Goal: Task Accomplishment & Management: Complete application form

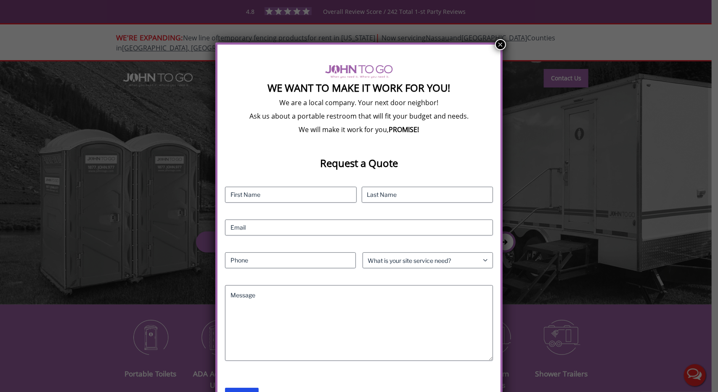
click at [501, 42] on button "×" at bounding box center [500, 44] width 11 height 11
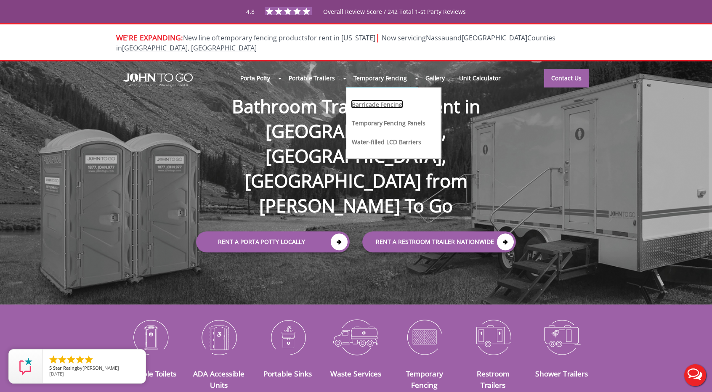
click at [382, 100] on link "Barricade Fencing" at bounding box center [377, 104] width 52 height 9
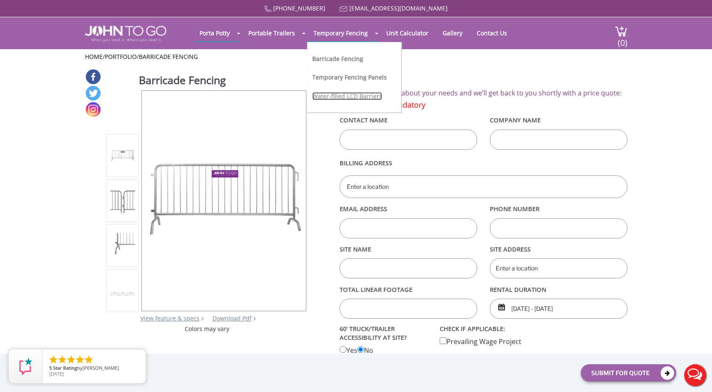
click at [338, 94] on link "Water-filled LCD Barriers" at bounding box center [347, 96] width 70 height 8
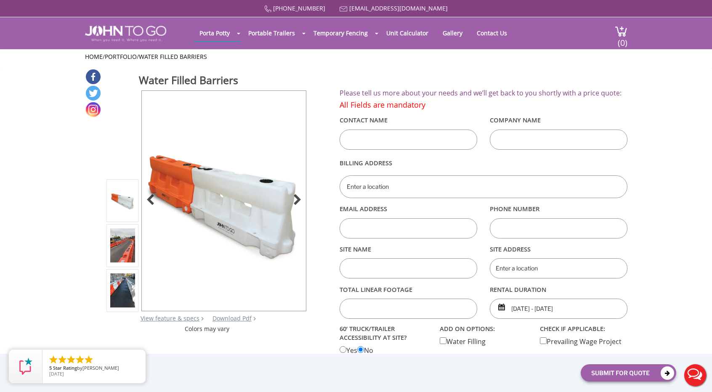
scroll to position [42, 0]
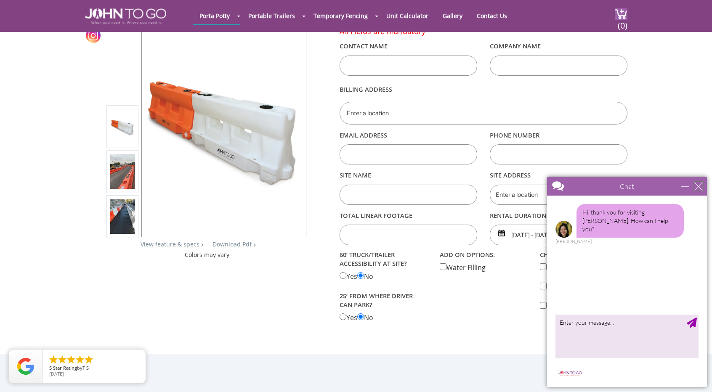
click at [700, 184] on div "close" at bounding box center [698, 186] width 8 height 8
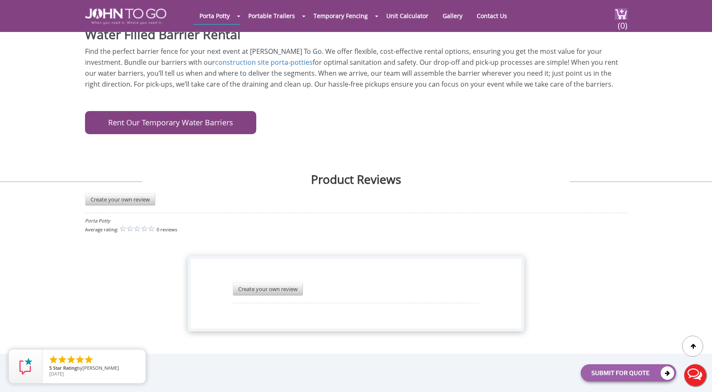
scroll to position [959, 0]
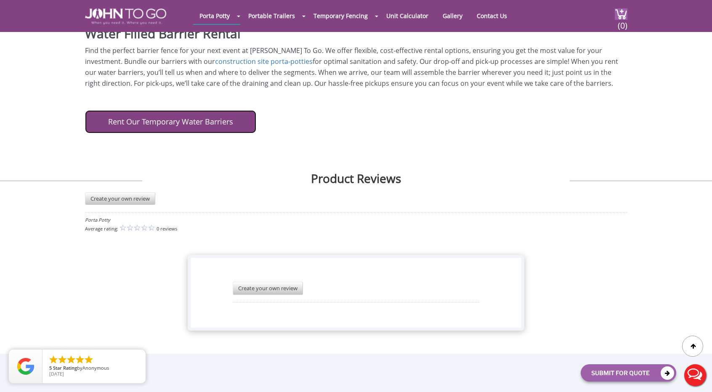
click at [189, 110] on link "Rent Our Temporary Water Barriers" at bounding box center [170, 121] width 171 height 23
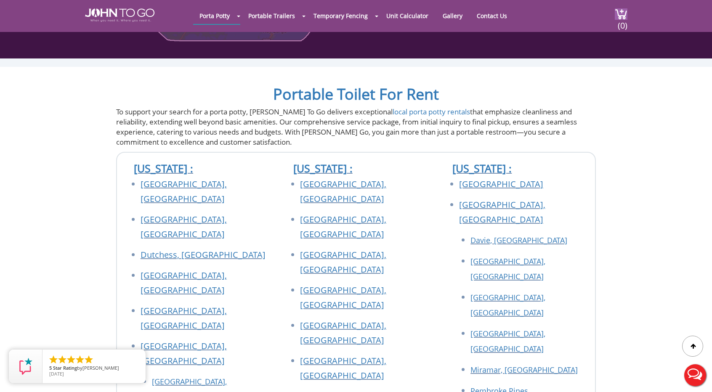
scroll to position [673, 0]
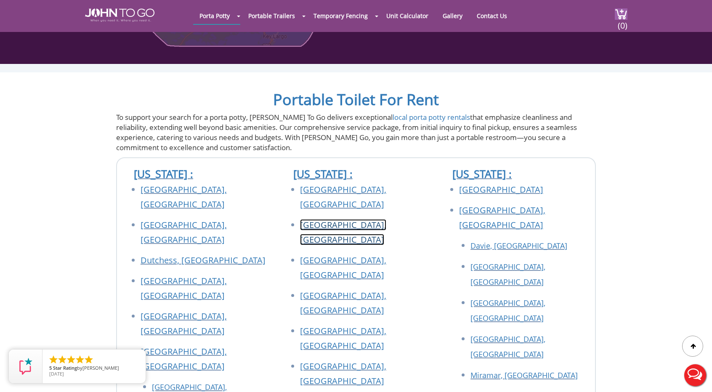
click at [327, 219] on link "Essex County, NJ" at bounding box center [343, 232] width 86 height 26
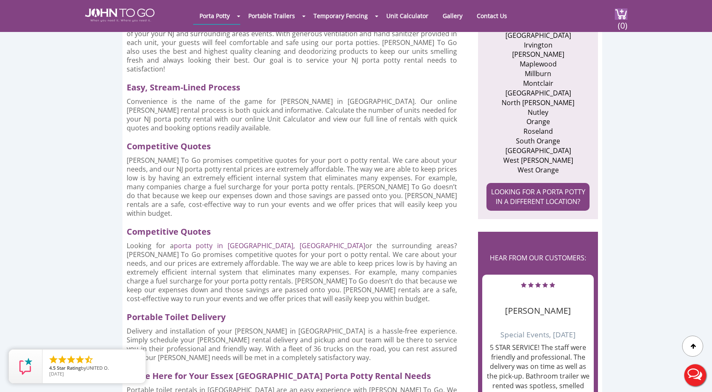
scroll to position [421, 0]
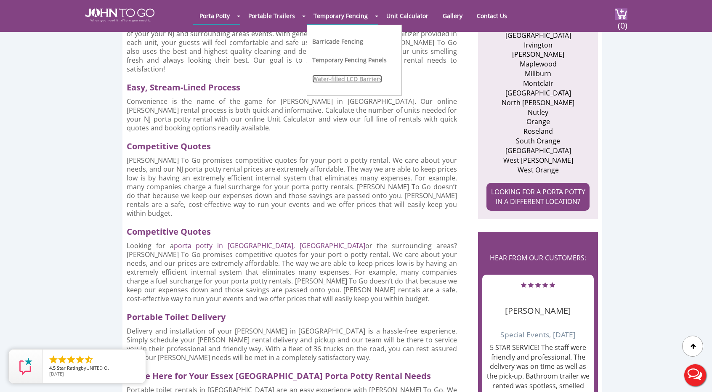
click at [334, 77] on link "Water-filled LCD Barriers" at bounding box center [347, 79] width 70 height 8
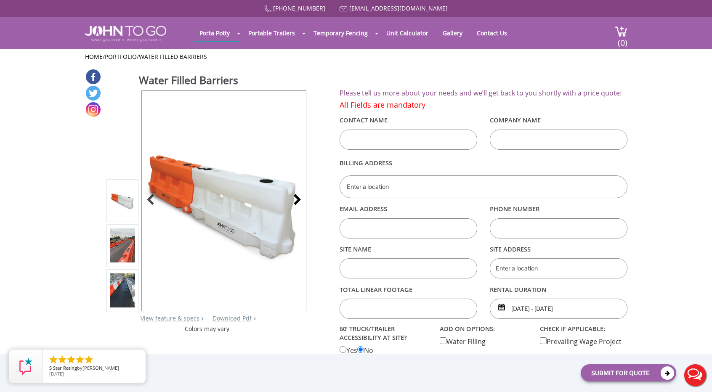
click at [300, 202] on div at bounding box center [295, 201] width 12 height 12
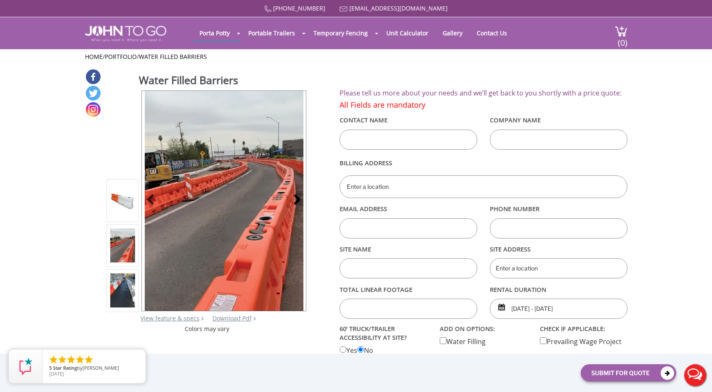
click at [300, 202] on div at bounding box center [295, 201] width 12 height 12
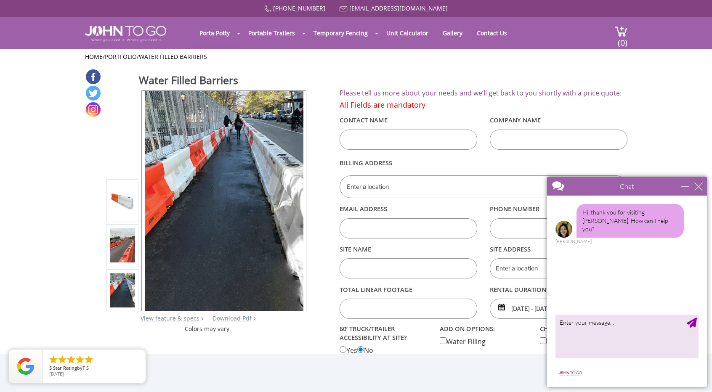
click at [699, 186] on div "close" at bounding box center [698, 186] width 8 height 8
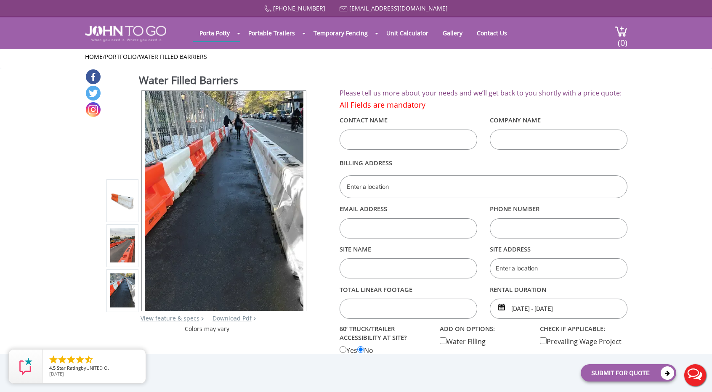
click at [395, 138] on input "text" at bounding box center [408, 140] width 138 height 20
click at [379, 142] on input "text" at bounding box center [408, 140] width 138 height 20
type input "[PERSON_NAME]"
type input "Professional Development and Constr"
type input "[STREET_ADDRESS]"
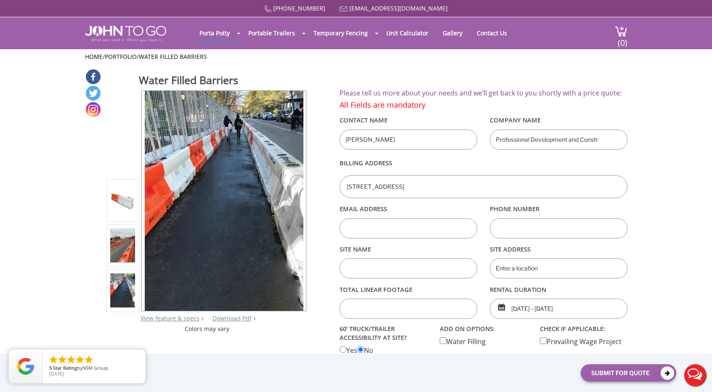
type input "[PERSON_NAME][EMAIL_ADDRESS][DOMAIN_NAME]"
type input "7025725688"
click at [420, 265] on input "text" at bounding box center [408, 268] width 138 height 20
type input "Summer Ave Apartments"
click at [500, 270] on input "text" at bounding box center [559, 268] width 138 height 20
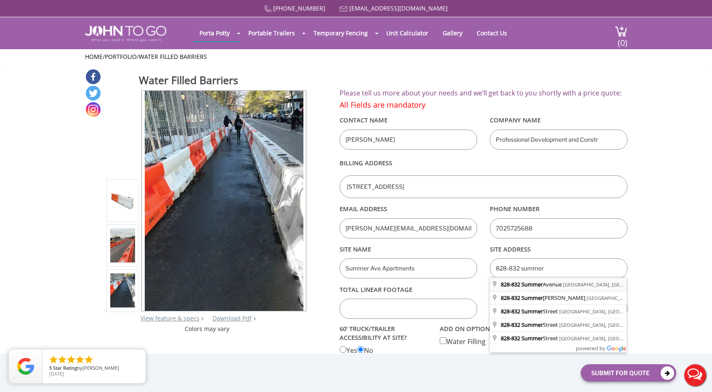
type input "[STREET_ADDRESS]"
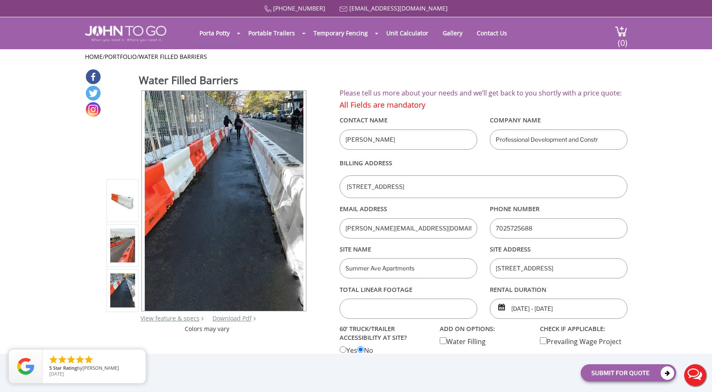
click at [429, 309] on input "text" at bounding box center [408, 309] width 138 height 20
click at [361, 307] on input "text" at bounding box center [408, 309] width 138 height 20
type input "138"
click at [501, 306] on div "[DATE] - [DATE]" at bounding box center [559, 309] width 138 height 20
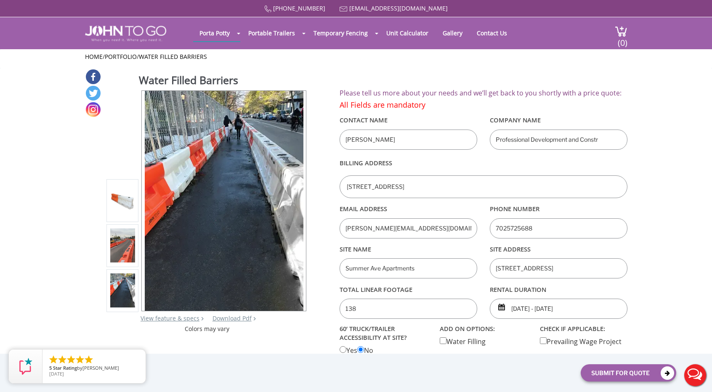
click at [522, 305] on input "[DATE] - [DATE]" at bounding box center [559, 309] width 138 height 20
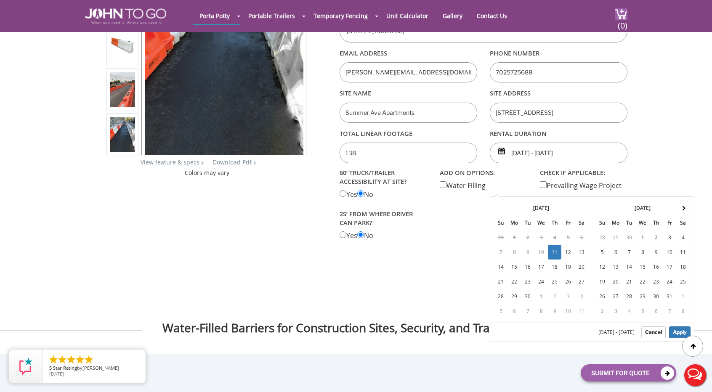
scroll to position [126, 0]
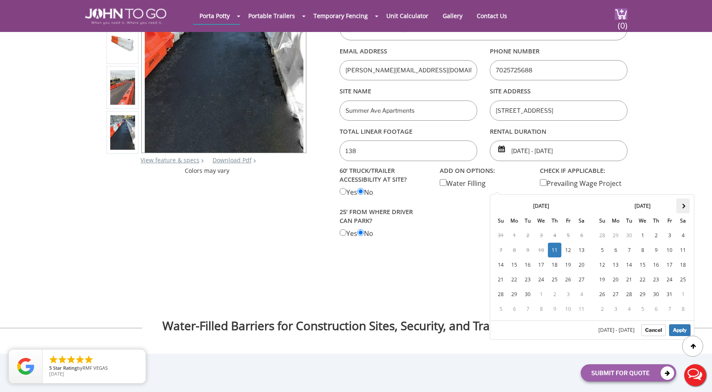
click at [681, 204] on span at bounding box center [683, 206] width 5 height 5
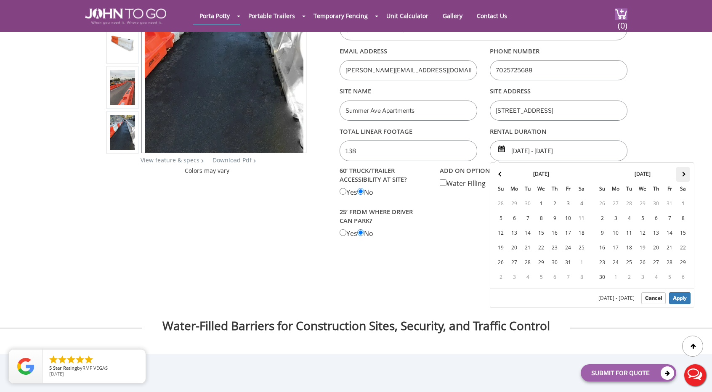
click at [684, 177] on th at bounding box center [682, 174] width 13 height 15
click at [684, 176] on th at bounding box center [682, 174] width 13 height 15
click at [449, 204] on div at bounding box center [483, 201] width 300 height 74
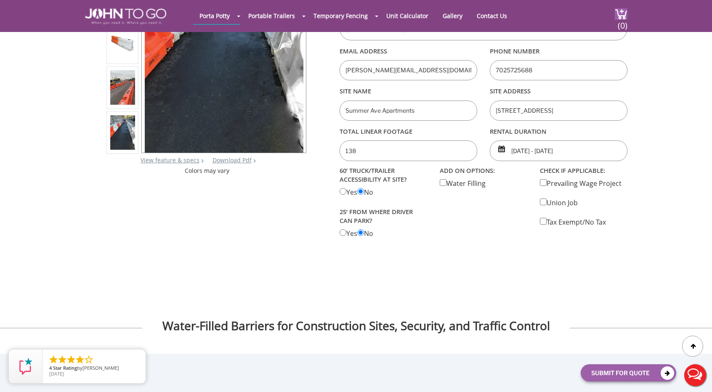
click at [342, 194] on div "60’ TRUCK/TRAILER ACCESSIBILITY AT SITE? Yes No 25’ from where driver can park?…" at bounding box center [383, 201] width 100 height 74
click at [342, 191] on Accessiblity "radio" at bounding box center [342, 191] width 7 height 7
radio Accessiblity "true"
click at [482, 205] on div at bounding box center [483, 201] width 300 height 74
click at [514, 148] on input "[DATE] - [DATE]" at bounding box center [559, 150] width 138 height 20
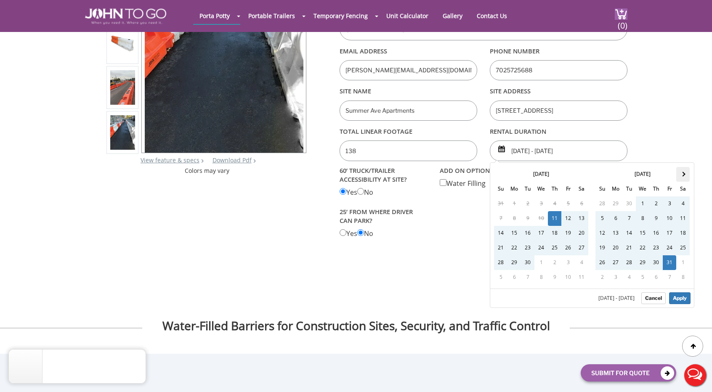
click at [683, 174] on span at bounding box center [683, 174] width 5 height 5
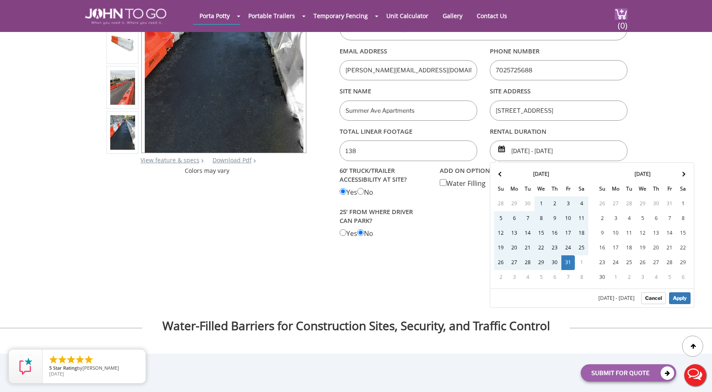
click at [683, 174] on span at bounding box center [683, 174] width 5 height 5
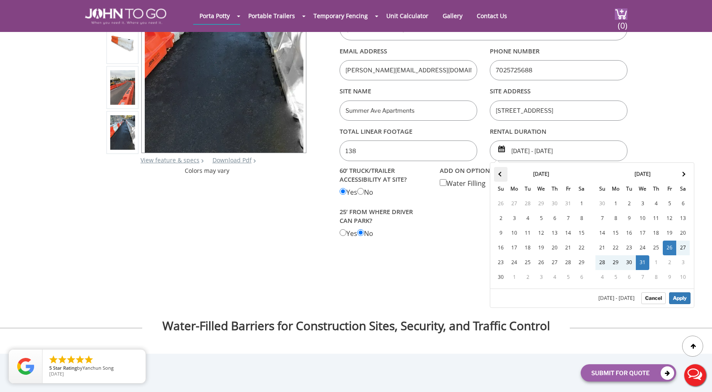
click at [502, 175] on span at bounding box center [500, 174] width 5 height 5
click at [545, 150] on input "[DATE] - [DATE]" at bounding box center [559, 150] width 138 height 20
click at [552, 149] on input "[DATE] - [DATE]" at bounding box center [559, 150] width 138 height 20
drag, startPoint x: 582, startPoint y: 147, endPoint x: 553, endPoint y: 148, distance: 29.5
click at [553, 148] on input "[DATE] - [DATE]" at bounding box center [559, 150] width 138 height 20
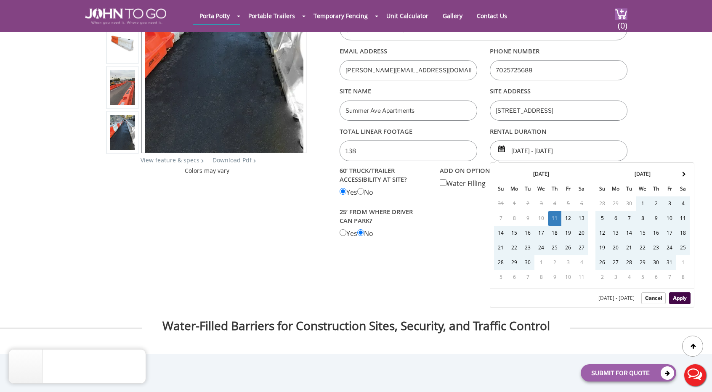
type input "[DATE] - [DATE]"
click at [679, 296] on button "Apply" at bounding box center [679, 298] width 21 height 12
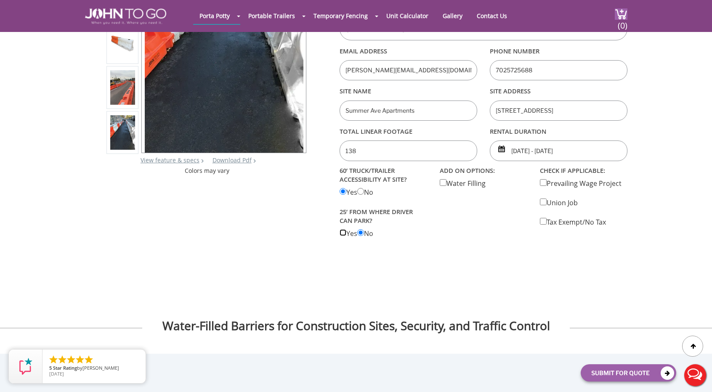
click at [344, 231] on park "radio" at bounding box center [342, 232] width 7 height 7
radio park "true"
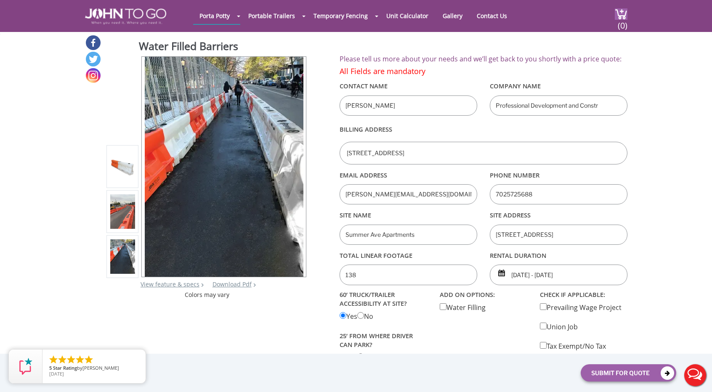
scroll to position [0, 0]
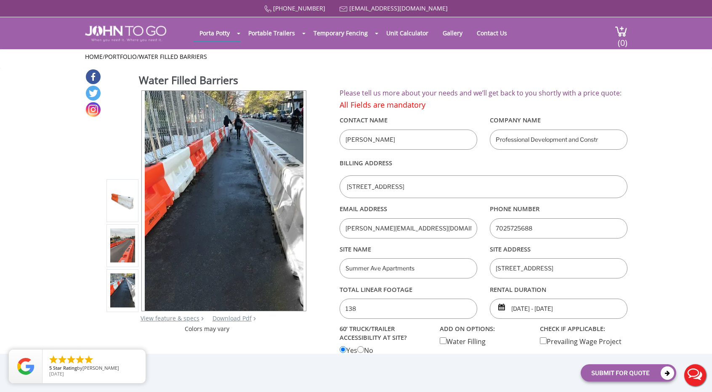
drag, startPoint x: 612, startPoint y: 138, endPoint x: 473, endPoint y: 134, distance: 139.7
click at [476, 113] on div "Contact Name [PERSON_NAME] Company Name Professional Development and Constr" at bounding box center [483, 113] width 300 height 0
click at [608, 142] on input "Professional Development and Constr" at bounding box center [559, 140] width 138 height 20
drag, startPoint x: 609, startPoint y: 140, endPoint x: 462, endPoint y: 132, distance: 147.0
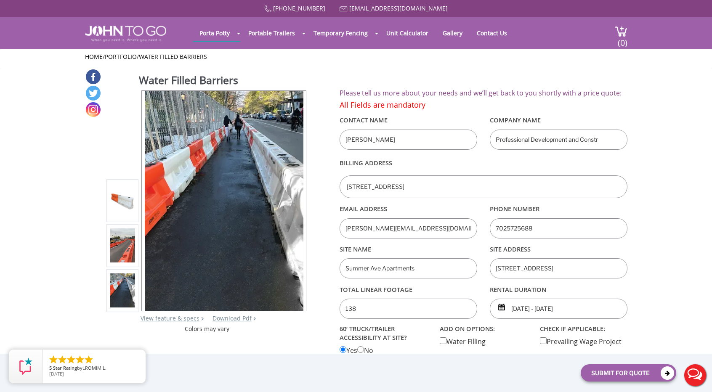
click at [462, 113] on div "Contact Name [PERSON_NAME] Company Name Professional Development and Constr" at bounding box center [483, 113] width 300 height 0
type input "PDC, LLC"
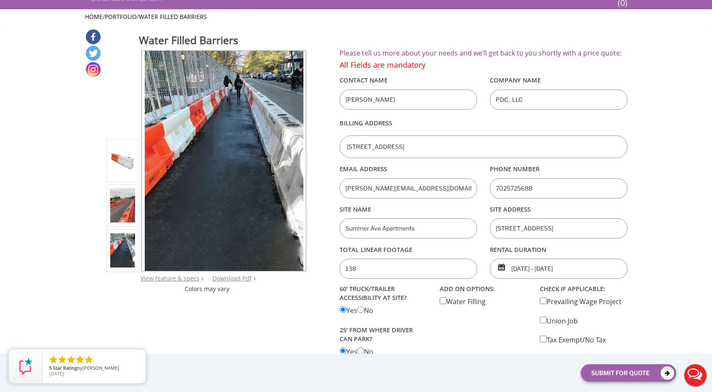
scroll to position [42, 0]
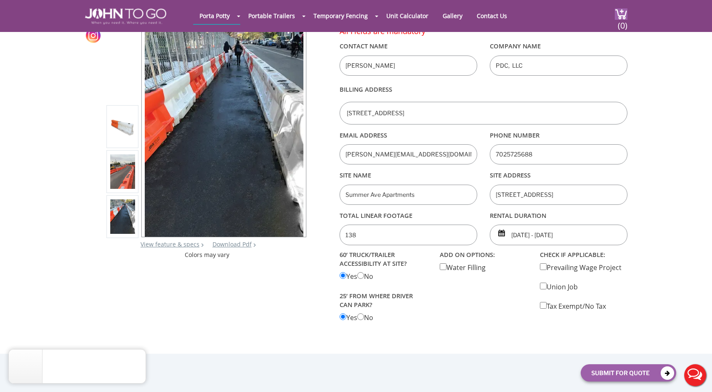
drag, startPoint x: 534, startPoint y: 154, endPoint x: 466, endPoint y: 151, distance: 68.6
click at [466, 128] on div "Email Address [EMAIL_ADDRESS][DOMAIN_NAME] Phone Number [PHONE_NUMBER]" at bounding box center [483, 128] width 300 height 0
type input "[PHONE_NUMBER]"
click at [620, 371] on button "Submit For Quote" at bounding box center [627, 372] width 95 height 17
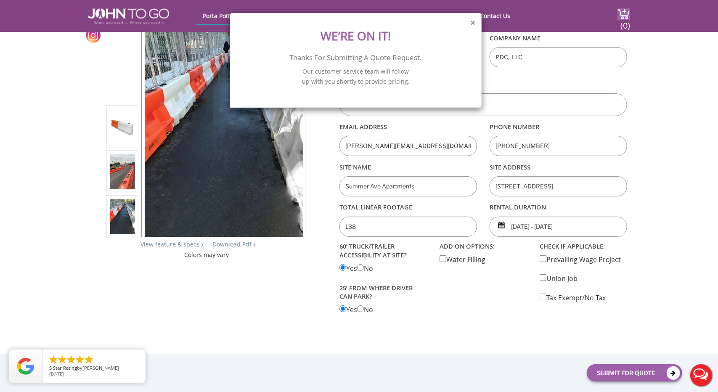
click at [470, 21] on button "×" at bounding box center [472, 23] width 5 height 9
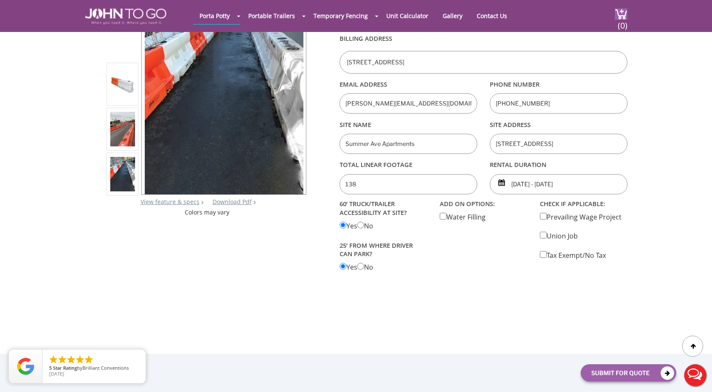
scroll to position [68, 0]
